Goal: Transaction & Acquisition: Purchase product/service

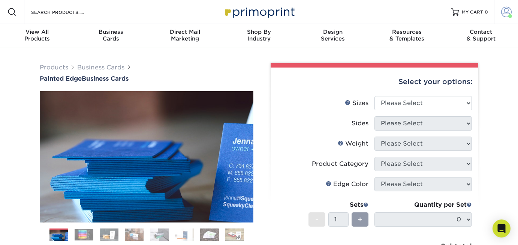
click at [505, 13] on span at bounding box center [506, 12] width 11 height 11
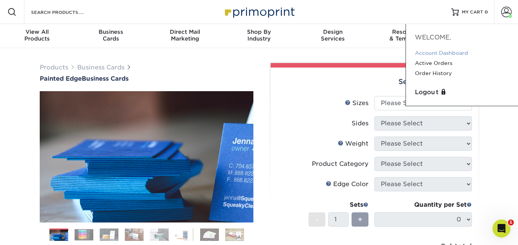
click at [458, 50] on link "Account Dashboard" at bounding box center [462, 53] width 94 height 10
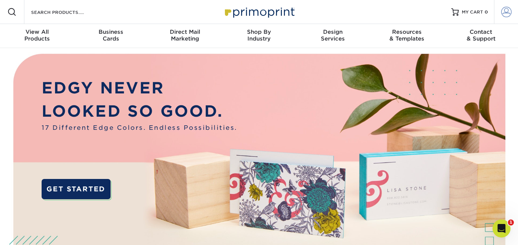
click at [506, 14] on span at bounding box center [506, 12] width 11 height 11
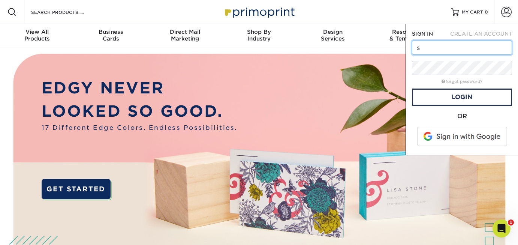
type input "simonerowland@yahoo.com"
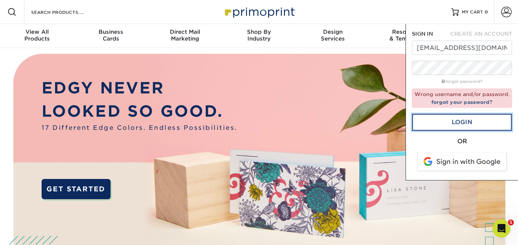
click at [464, 120] on link "Login" at bounding box center [462, 122] width 100 height 17
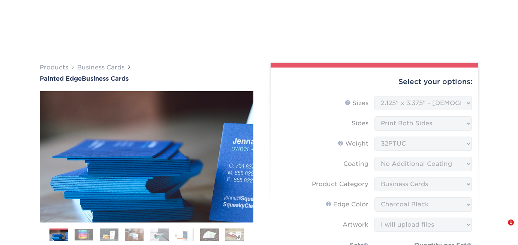
select select "2.12x3.38"
select select "upload"
select select "1000* – $339.00"
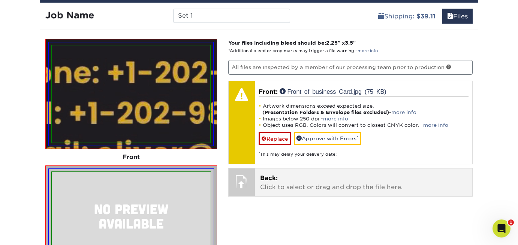
scroll to position [671, 0]
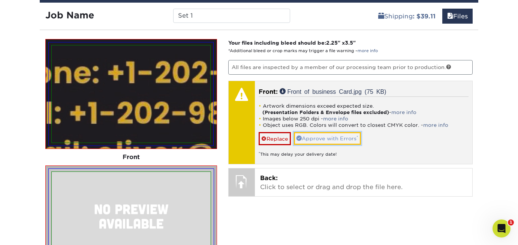
click at [335, 138] on link "Approve with Errors *" at bounding box center [327, 138] width 67 height 13
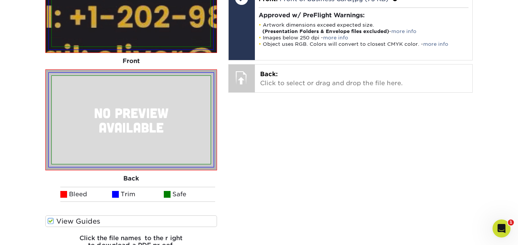
scroll to position [766, 0]
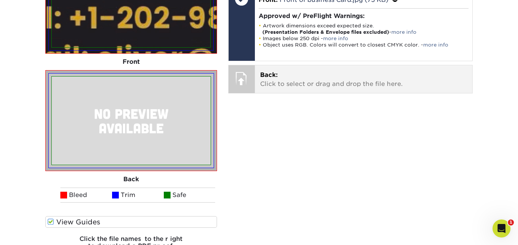
click at [320, 84] on p "Back: Click to select or drag and drop the file here." at bounding box center [363, 80] width 207 height 18
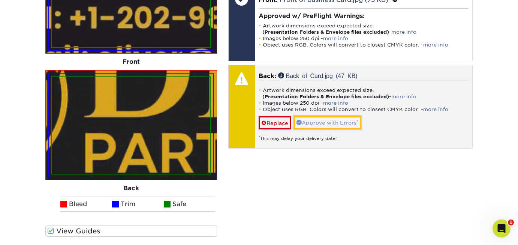
click at [332, 120] on link "Approve with Errors *" at bounding box center [327, 122] width 67 height 13
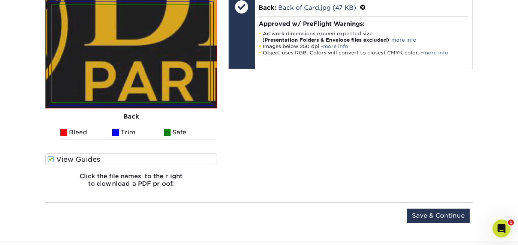
scroll to position [850, 0]
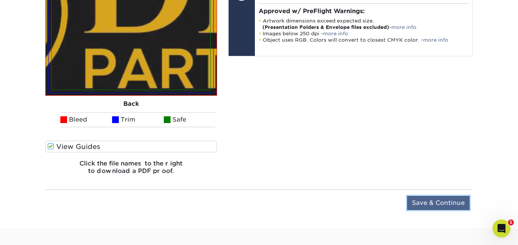
click at [440, 202] on input "Save & Continue" at bounding box center [438, 203] width 63 height 14
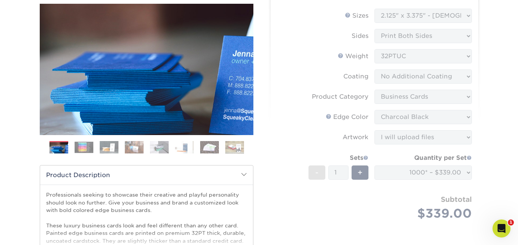
scroll to position [129, 0]
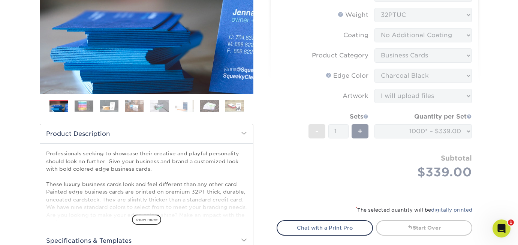
click at [441, 173] on form "Sizes Help Sizes Please Select 2" x 3.5" - Standard 2.125" x 3.375" - European …" at bounding box center [375, 81] width 196 height 229
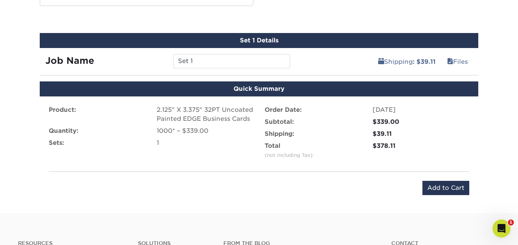
scroll to position [553, 0]
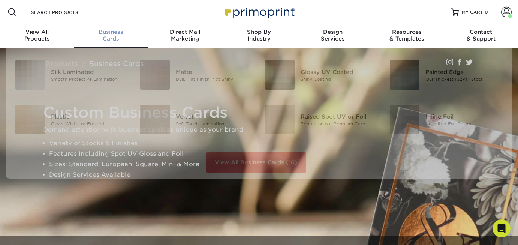
click at [117, 33] on span "Business" at bounding box center [111, 32] width 74 height 7
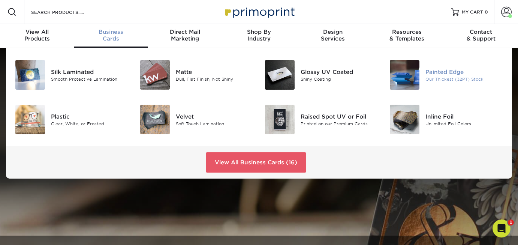
click at [447, 74] on div "Painted Edge" at bounding box center [465, 72] width 78 height 8
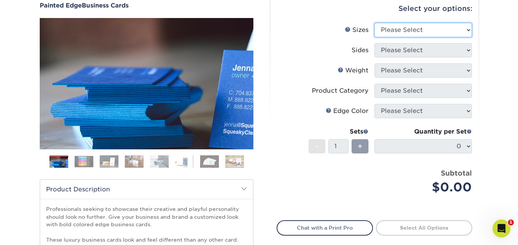
click at [470, 32] on select "Please Select 2" x 3.5" - Standard 2.125" x 3.375" - European 2.5" x 2.5" - Squ…" at bounding box center [424, 30] width 98 height 14
select select "2.12x3.38"
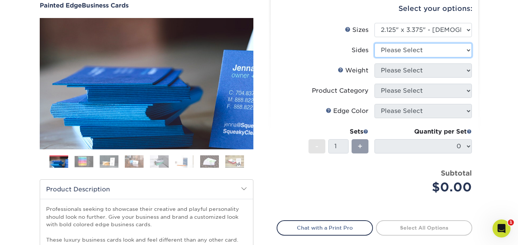
click at [468, 50] on select "Please Select Print Both Sides Print Front Only" at bounding box center [424, 50] width 98 height 14
select select "13abbda7-1d64-4f25-8bb2-c179b224825d"
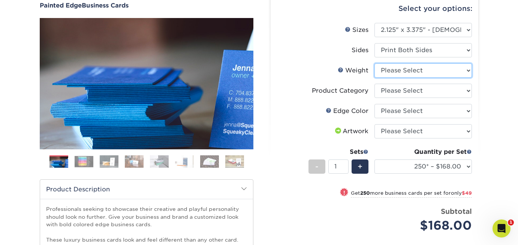
click at [468, 70] on select "Please Select 32PTUC" at bounding box center [424, 70] width 98 height 14
select select "32PTUC"
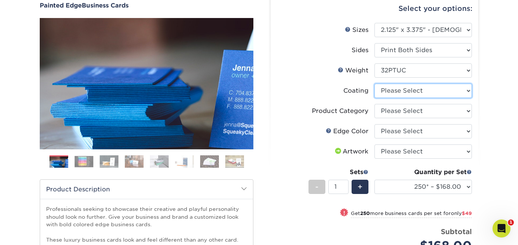
click at [468, 90] on select at bounding box center [424, 91] width 98 height 14
select select "3e7618de-abca-4bda-9f97-8b9129e913d8"
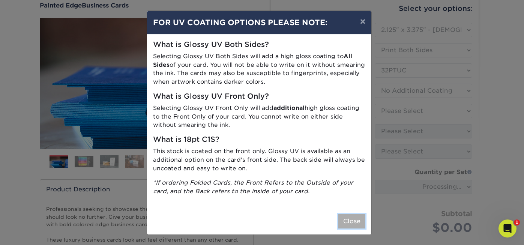
click at [353, 219] on button "Close" at bounding box center [351, 221] width 27 height 14
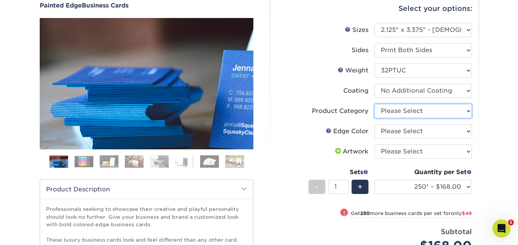
click at [468, 110] on select "Please Select Business Cards" at bounding box center [424, 111] width 98 height 14
select select "3b5148f1-0588-4f88-a218-97bcfdce65c1"
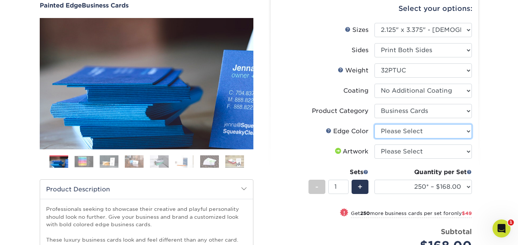
click at [468, 132] on select "Please Select Charcoal Black Brown Blue Pearlescent Blue Pearlescent Gold Pearl…" at bounding box center [424, 131] width 98 height 14
select select "34794e23-ba15-445e-813c-341542a5462f"
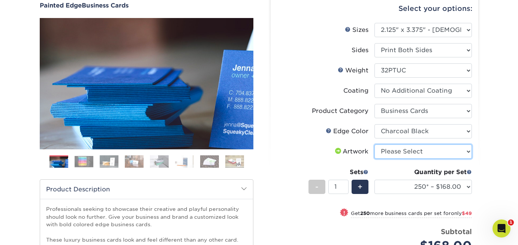
click at [469, 153] on select "Please Select I will upload files I need a design - $100" at bounding box center [424, 151] width 98 height 14
select select "upload"
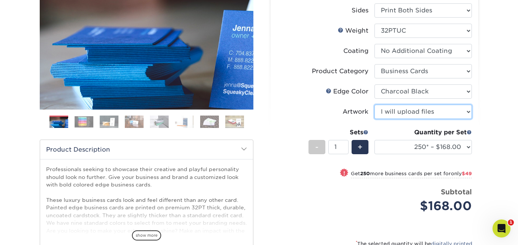
scroll to position [156, 0]
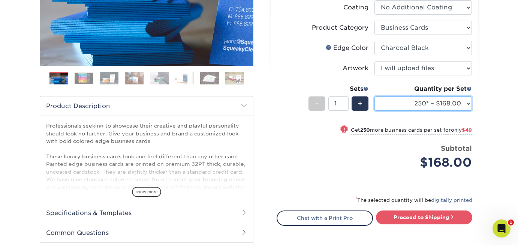
click at [468, 103] on select "250* – $168.00 500* – $217.00 1000* – $339.00" at bounding box center [424, 103] width 98 height 14
select select "1000* – $339.00"
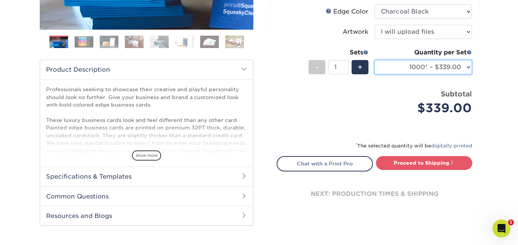
scroll to position [194, 0]
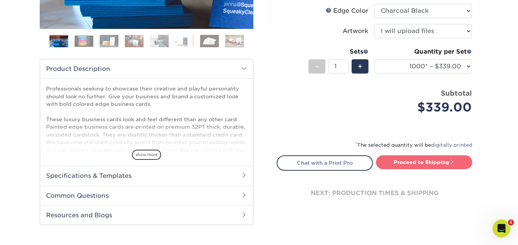
click at [423, 161] on link "Proceed to Shipping" at bounding box center [424, 162] width 96 height 14
type input "Set 1"
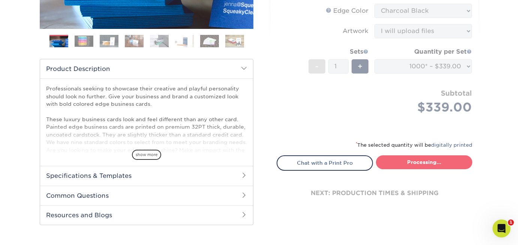
select select "afb3feae-6310-47dc-a317-36c9b6cccbf1"
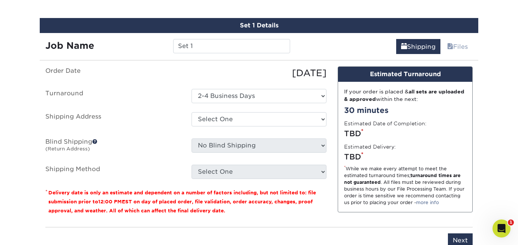
scroll to position [438, 0]
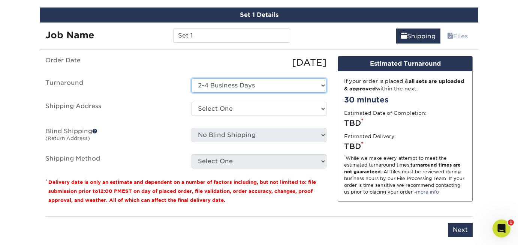
click at [323, 87] on select "Select One 2-4 Business Days" at bounding box center [259, 85] width 135 height 14
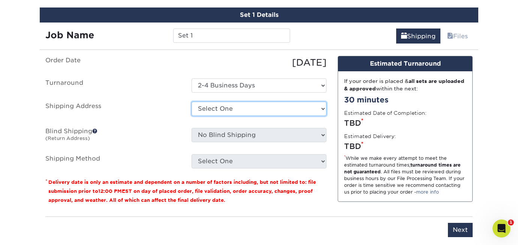
click at [324, 111] on select "Select One + Add New Address - Login" at bounding box center [259, 109] width 135 height 14
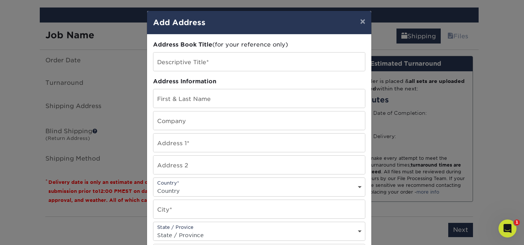
click at [491, 74] on div "× Add Address Address Book Title (for your reference only) Descriptive Title* A…" at bounding box center [262, 122] width 524 height 245
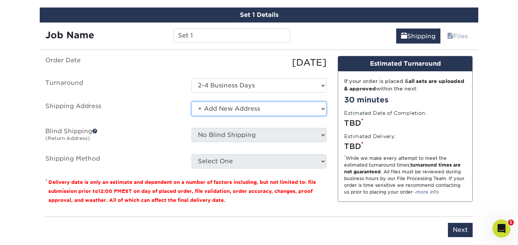
click at [324, 109] on select "Select One + Add New Address - Login" at bounding box center [259, 109] width 135 height 14
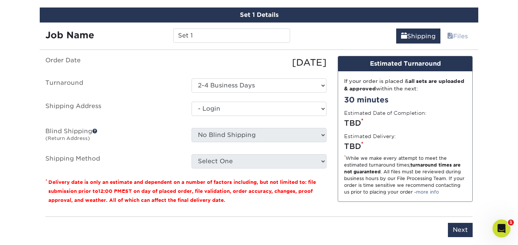
select select "-1"
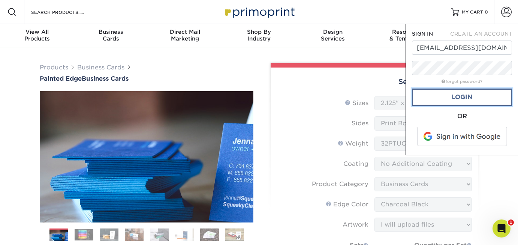
click at [478, 94] on link "Login" at bounding box center [462, 97] width 100 height 17
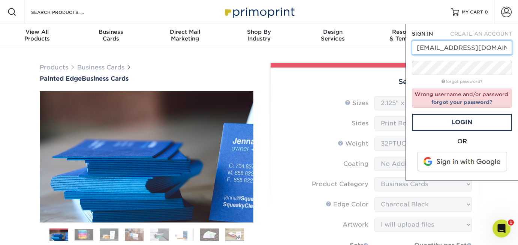
click at [506, 45] on input "[EMAIL_ADDRESS][DOMAIN_NAME]" at bounding box center [462, 48] width 100 height 14
type input "[PERSON_NAME][EMAIL_ADDRESS][PERSON_NAME][DOMAIN_NAME]"
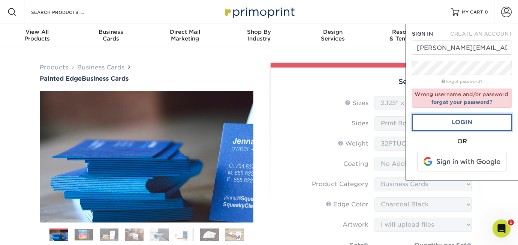
click at [471, 118] on link "Login" at bounding box center [462, 122] width 100 height 17
click at [467, 120] on link "Login" at bounding box center [462, 122] width 100 height 17
click at [488, 33] on span "CREATE AN ACCOUNT" at bounding box center [481, 34] width 62 height 6
type input "[PERSON_NAME][EMAIL_ADDRESS][PERSON_NAME][DOMAIN_NAME]"
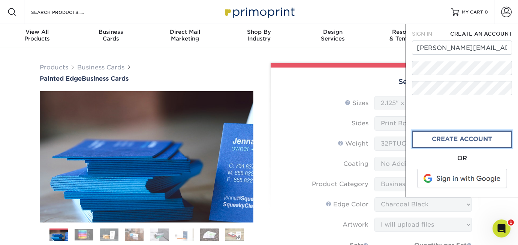
click at [456, 138] on link "create account" at bounding box center [462, 139] width 100 height 17
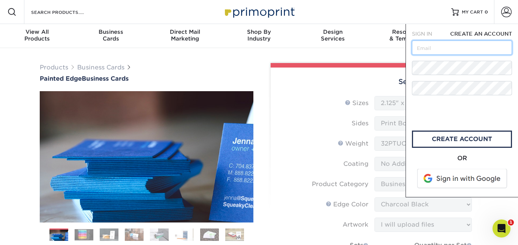
click at [446, 47] on input "text" at bounding box center [462, 48] width 100 height 14
type input "[PERSON_NAME][EMAIL_ADDRESS][PERSON_NAME][DOMAIN_NAME]"
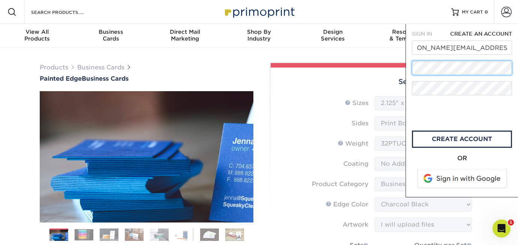
scroll to position [0, 0]
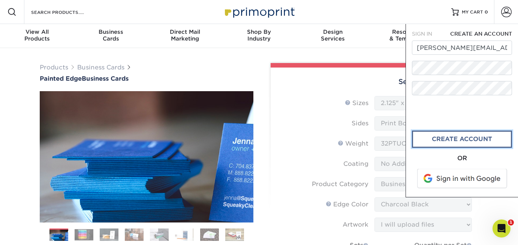
click at [461, 137] on link "CREATE ACCOUNT" at bounding box center [462, 139] width 100 height 17
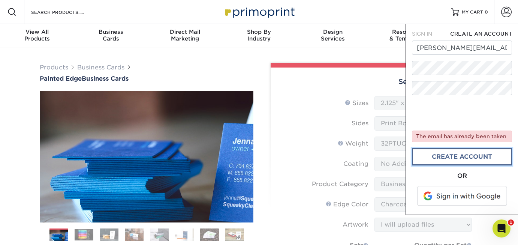
click at [465, 158] on link "create account" at bounding box center [462, 156] width 100 height 17
click at [506, 17] on link "Account" at bounding box center [506, 12] width 24 height 24
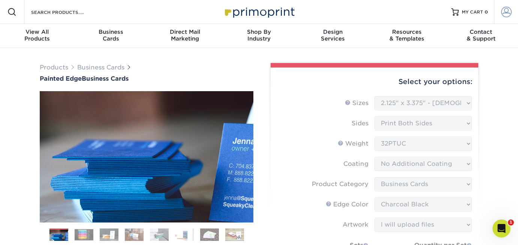
click at [508, 14] on span at bounding box center [506, 12] width 11 height 11
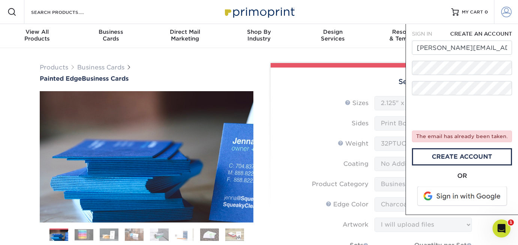
click at [506, 12] on span at bounding box center [506, 12] width 11 height 11
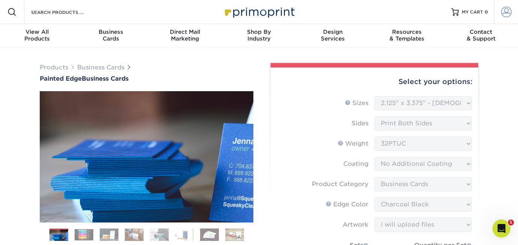
click at [506, 12] on span at bounding box center [506, 12] width 11 height 11
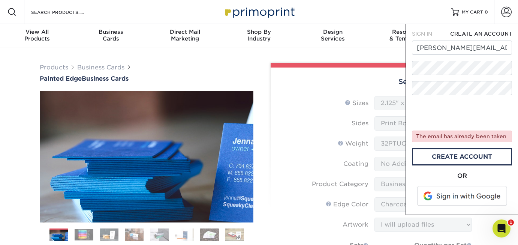
click at [425, 32] on span "SIGN IN" at bounding box center [422, 34] width 20 height 6
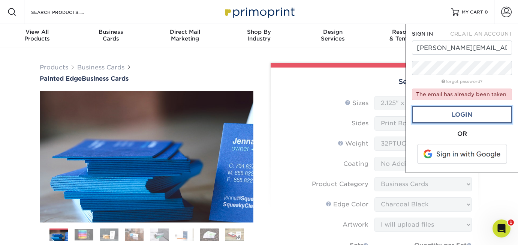
click at [460, 115] on link "Login" at bounding box center [462, 114] width 100 height 17
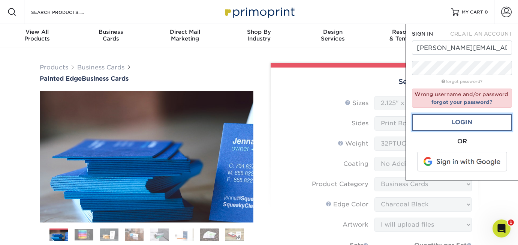
click at [469, 124] on link "Login" at bounding box center [462, 122] width 100 height 17
click at [466, 120] on link "Login" at bounding box center [462, 122] width 100 height 17
click at [465, 121] on link "Login" at bounding box center [462, 122] width 100 height 17
click at [462, 102] on link "forgot your password?" at bounding box center [462, 102] width 61 height 6
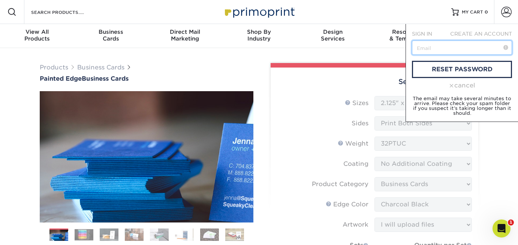
click at [436, 50] on input "text" at bounding box center [462, 48] width 100 height 14
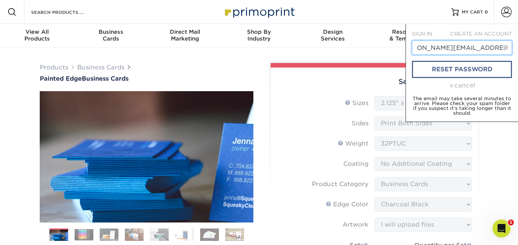
type input "[PERSON_NAME][EMAIL_ADDRESS][PERSON_NAME][DOMAIN_NAME]"
click at [468, 68] on link "reset password" at bounding box center [462, 69] width 100 height 17
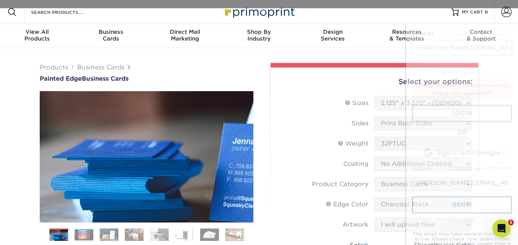
scroll to position [0, 20]
